Goal: Submit feedback/report problem: Submit feedback/report problem

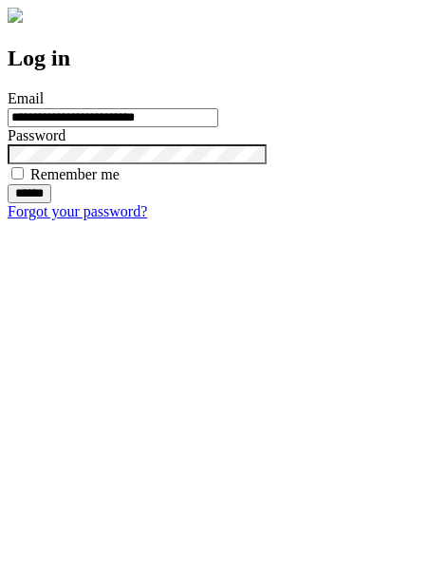
type input "**********"
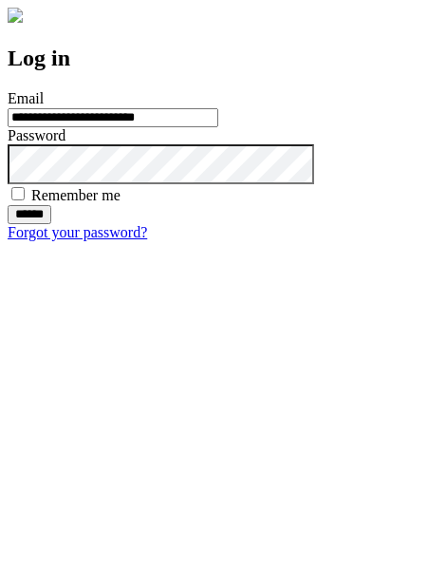
click at [51, 224] on input "******" at bounding box center [30, 214] width 44 height 19
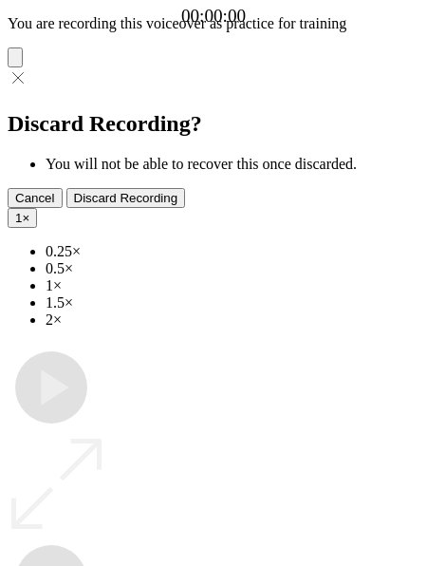
type input "**********"
